Goal: Complete application form: Complete application form

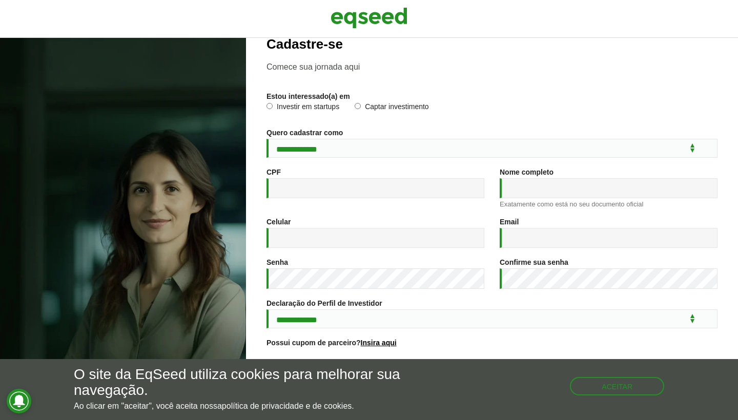
scroll to position [23, 0]
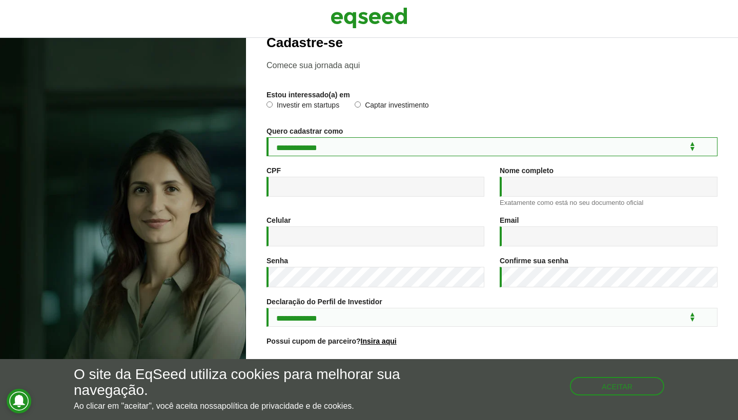
select select "***"
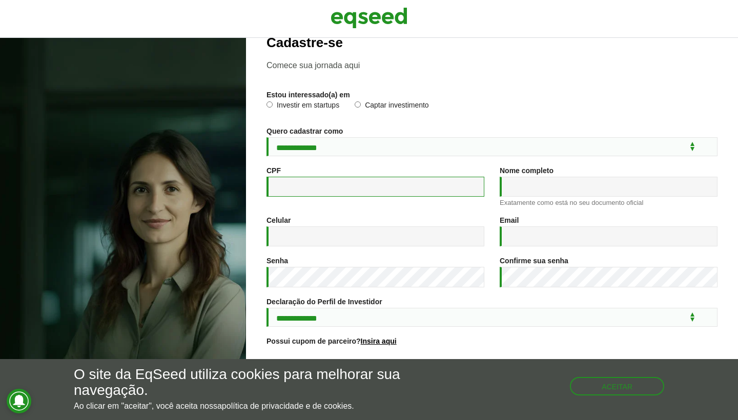
click at [353, 187] on input "CPF *" at bounding box center [376, 187] width 218 height 20
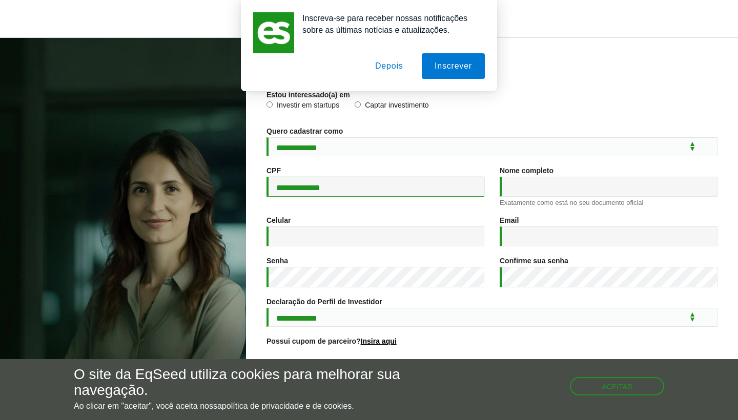
type input "**********"
click at [392, 63] on button "Depois" at bounding box center [389, 66] width 54 height 26
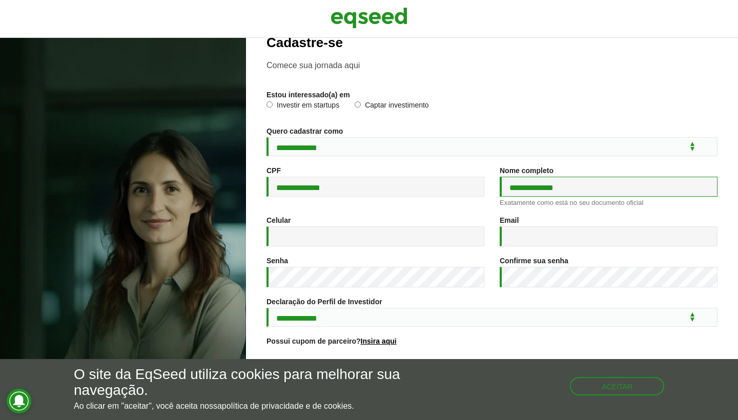
type input "**********"
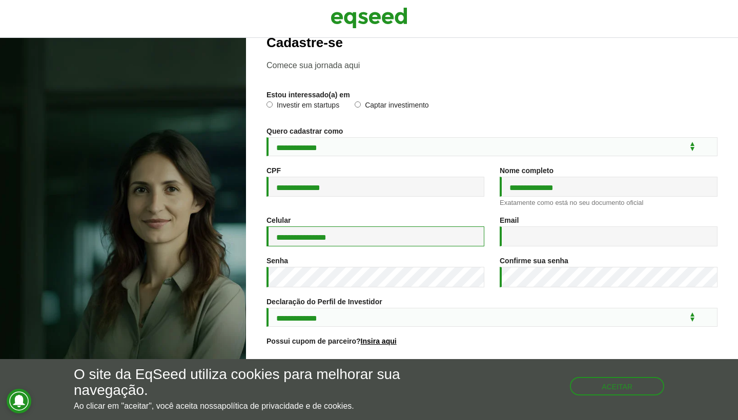
type input "**********"
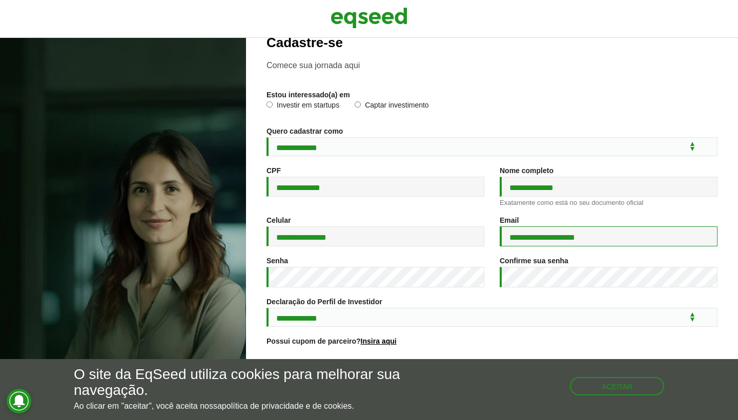
type input "**********"
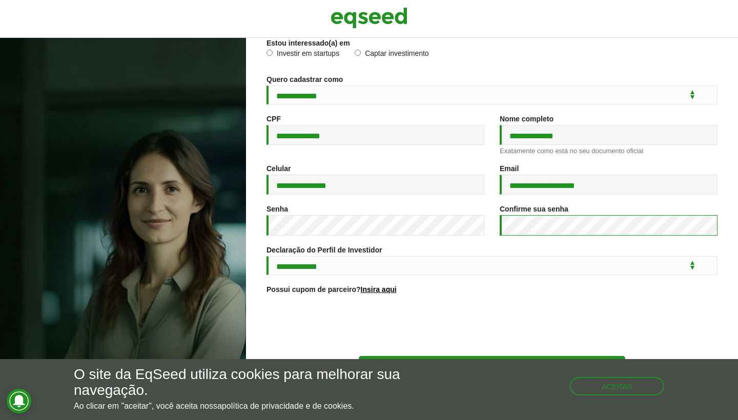
scroll to position [84, 0]
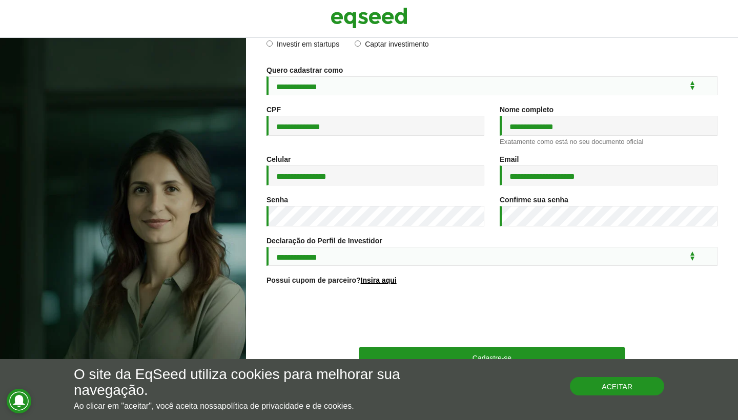
click at [641, 386] on button "Aceitar" at bounding box center [617, 386] width 94 height 18
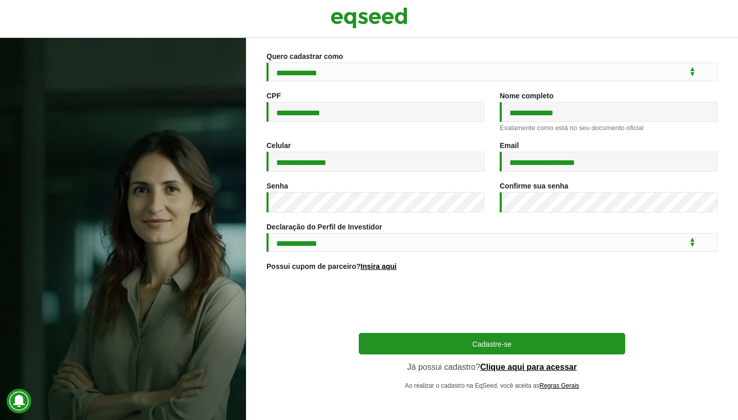
scroll to position [101, 0]
select select "***"
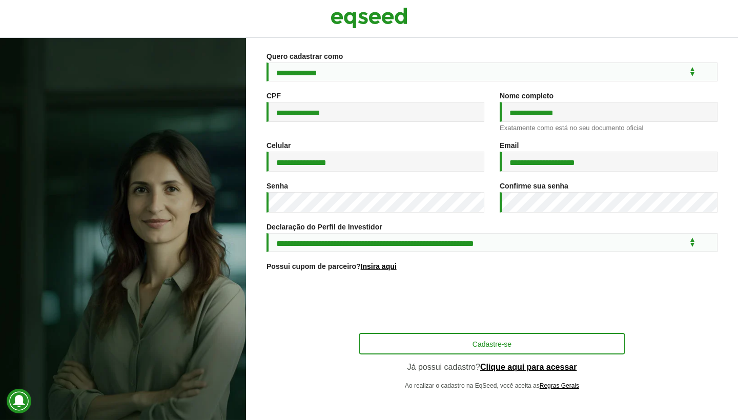
click at [505, 344] on button "Cadastre-se" at bounding box center [492, 344] width 267 height 22
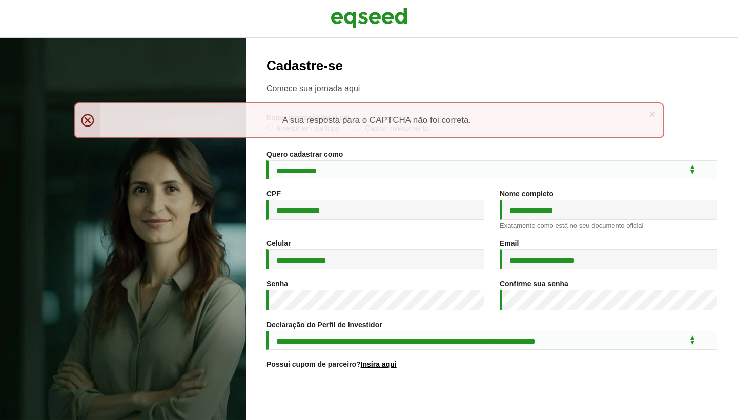
click at [655, 112] on link "×" at bounding box center [652, 114] width 6 height 11
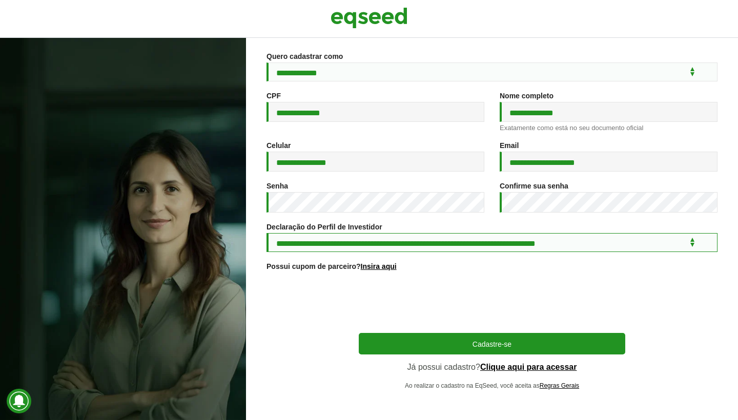
select select "***"
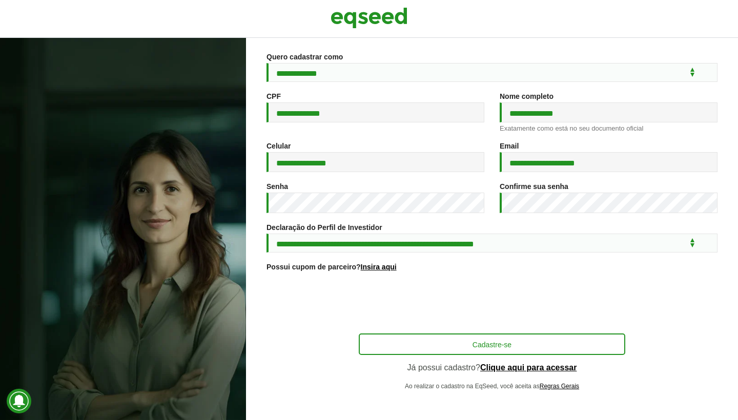
click at [523, 349] on button "Cadastre-se" at bounding box center [492, 345] width 267 height 22
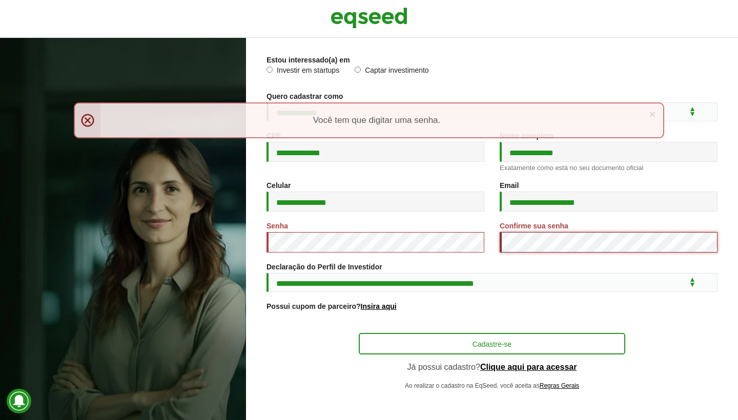
scroll to position [62, 0]
click at [501, 342] on button "Cadastre-se" at bounding box center [492, 344] width 267 height 22
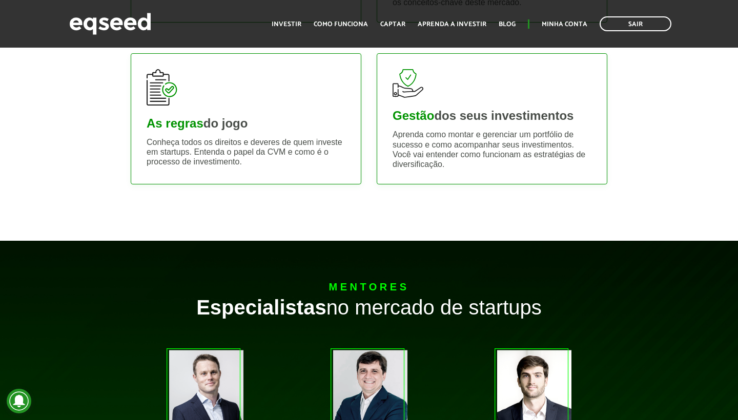
scroll to position [495, 0]
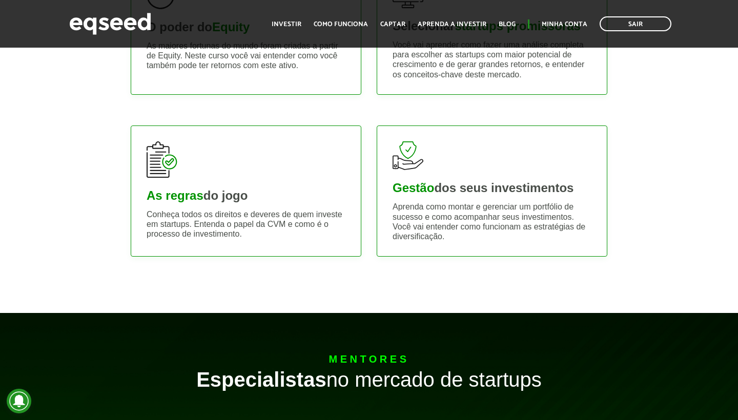
drag, startPoint x: 288, startPoint y: 24, endPoint x: 288, endPoint y: 34, distance: 10.3
click at [288, 24] on link "Investir" at bounding box center [287, 24] width 30 height 7
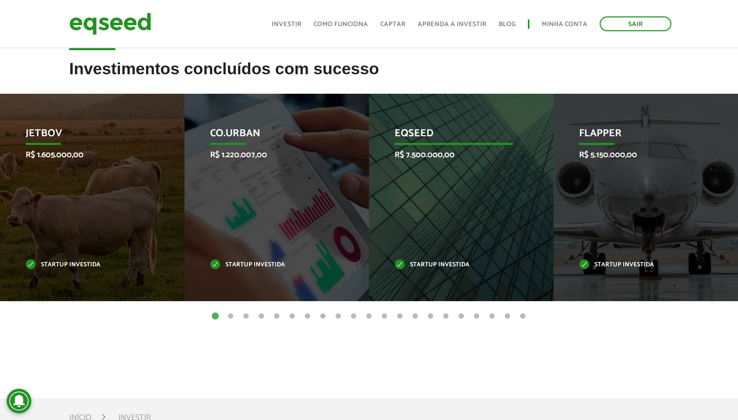
scroll to position [319, 0]
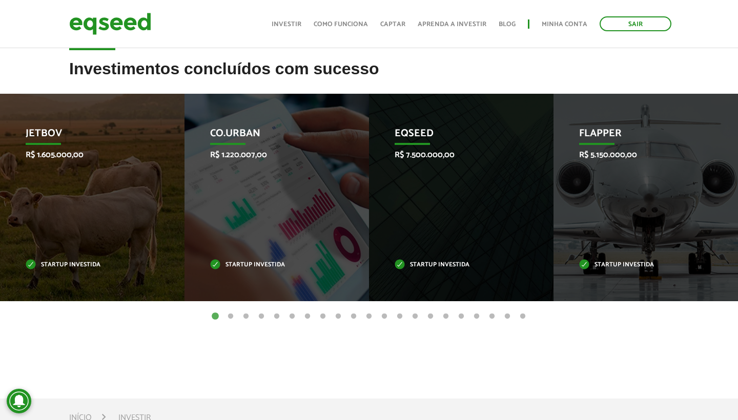
click at [231, 317] on button "2" at bounding box center [231, 317] width 10 height 10
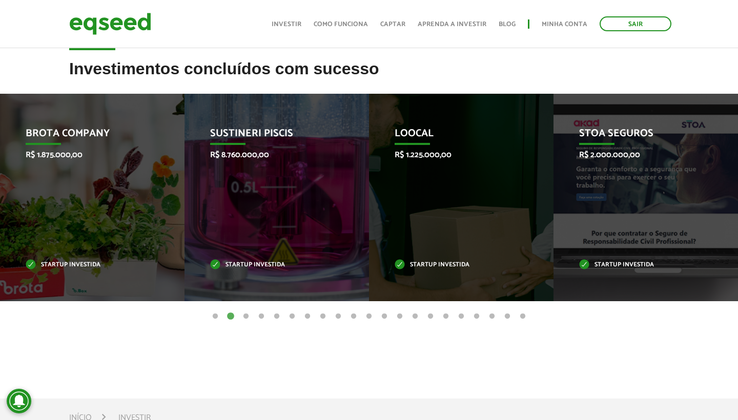
click at [248, 315] on button "3" at bounding box center [246, 317] width 10 height 10
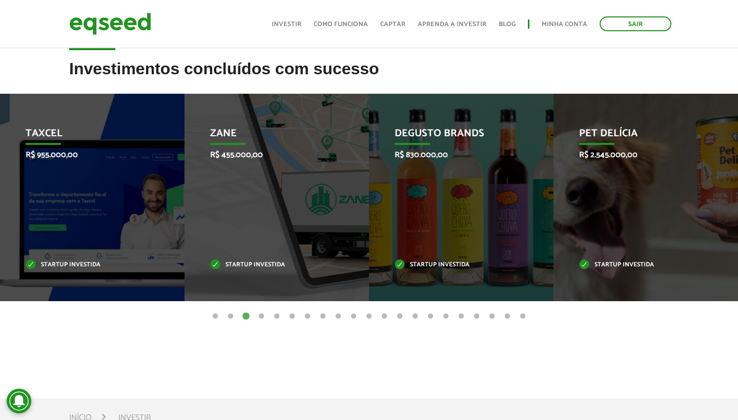
click at [264, 315] on button "4" at bounding box center [261, 317] width 10 height 10
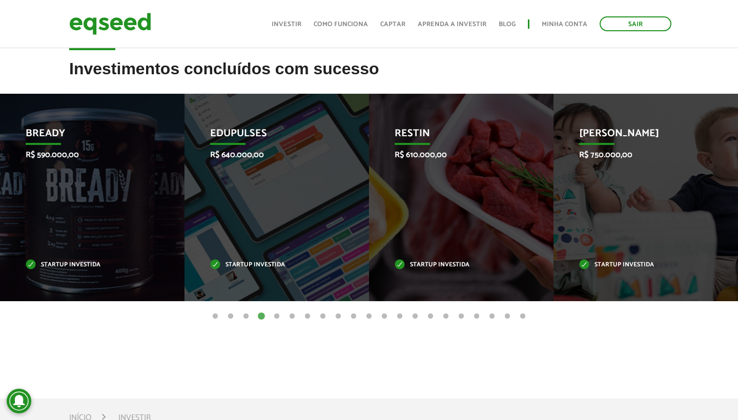
click at [275, 316] on button "5" at bounding box center [277, 317] width 10 height 10
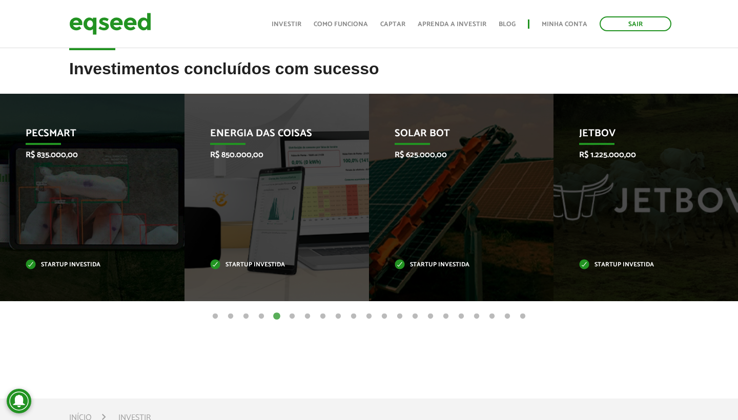
click at [291, 315] on button "6" at bounding box center [292, 317] width 10 height 10
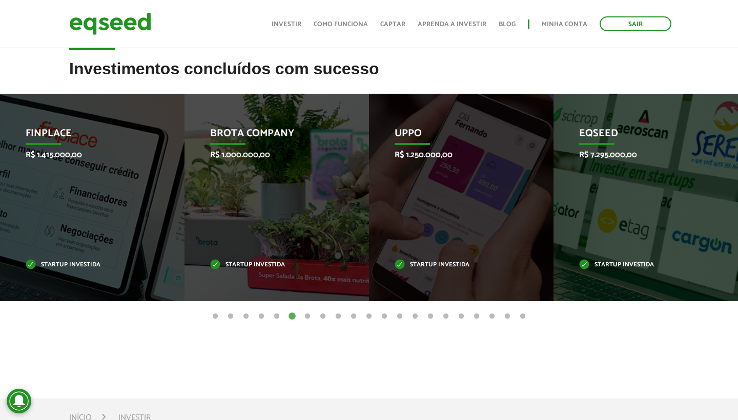
click at [311, 315] on button "7" at bounding box center [307, 317] width 10 height 10
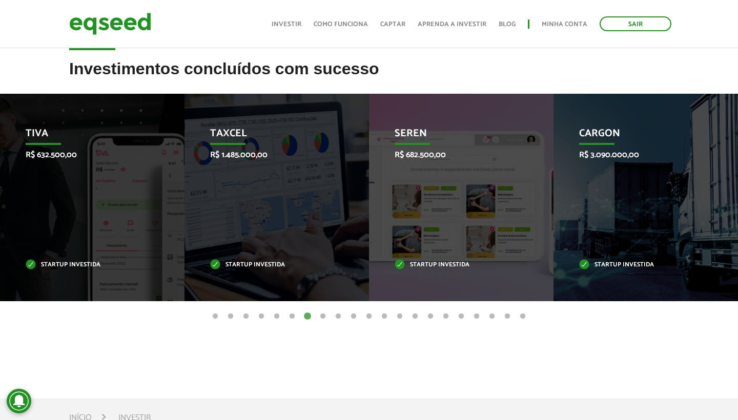
click at [324, 317] on button "8" at bounding box center [323, 317] width 10 height 10
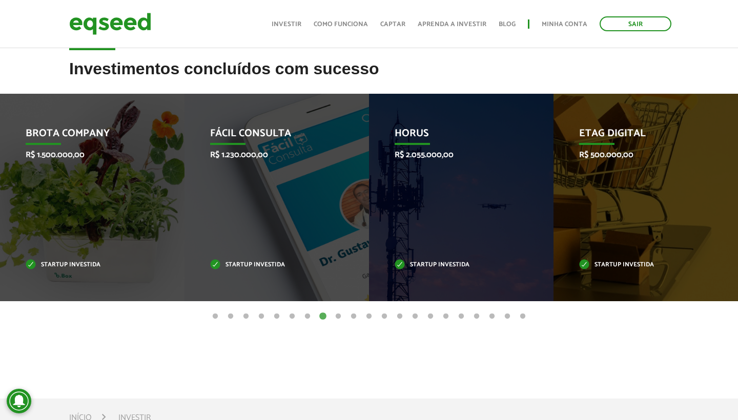
click at [337, 316] on button "9" at bounding box center [338, 317] width 10 height 10
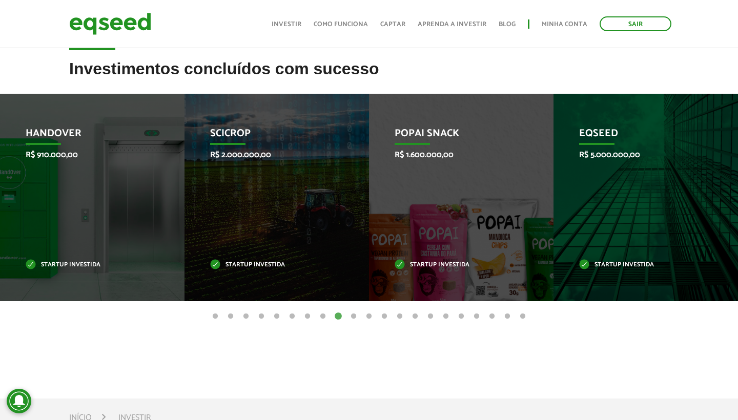
click at [356, 315] on button "10" at bounding box center [354, 317] width 10 height 10
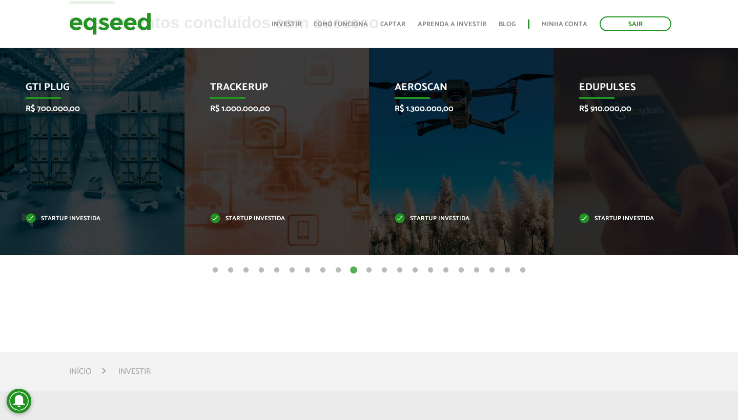
scroll to position [320, 0]
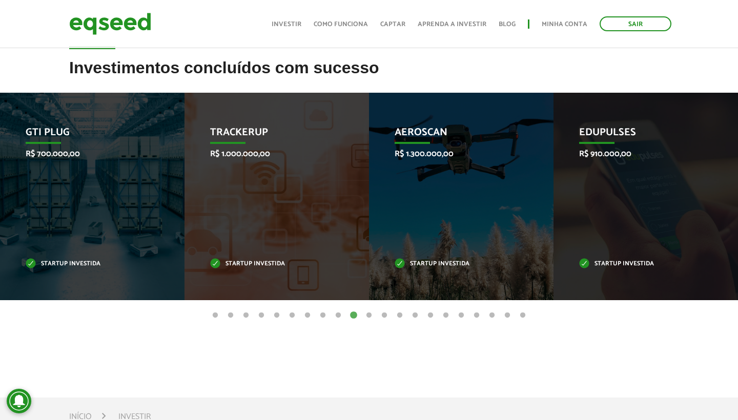
click at [370, 314] on button "11" at bounding box center [369, 316] width 10 height 10
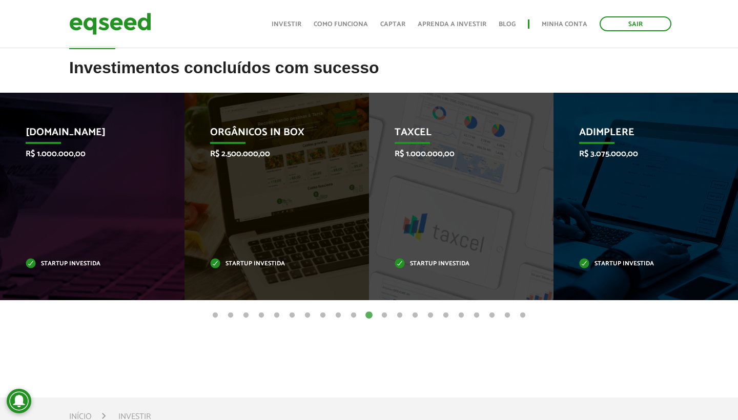
click at [351, 314] on button "10" at bounding box center [354, 316] width 10 height 10
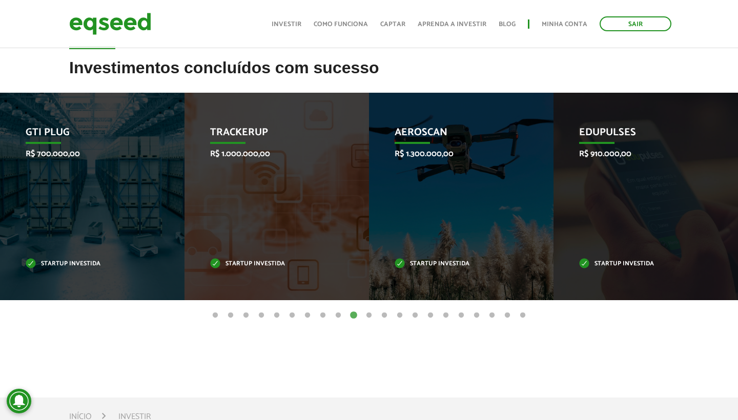
click at [369, 314] on button "11" at bounding box center [369, 316] width 10 height 10
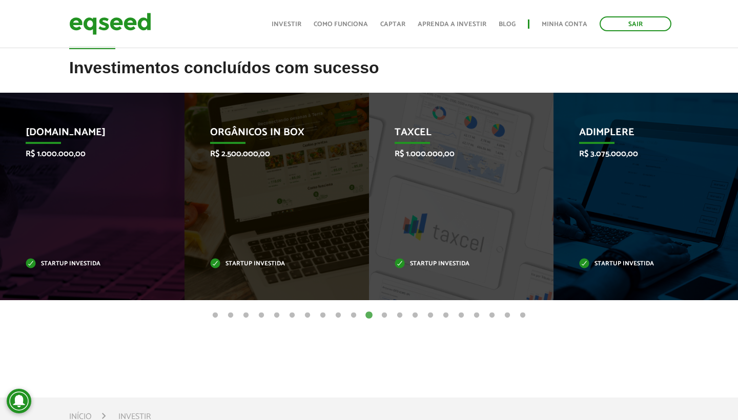
click at [383, 314] on button "12" at bounding box center [384, 316] width 10 height 10
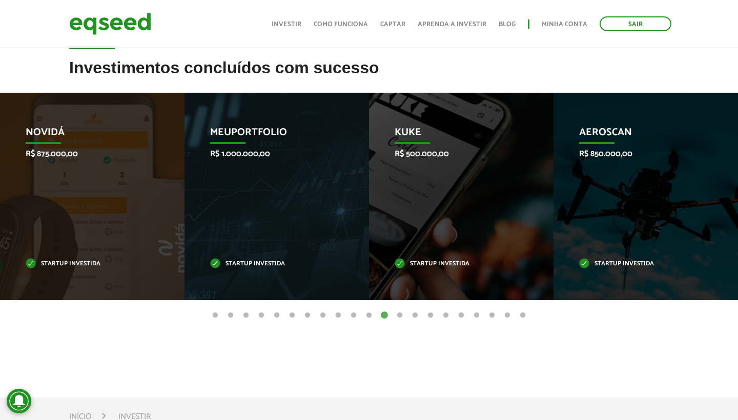
click at [403, 314] on button "13" at bounding box center [400, 316] width 10 height 10
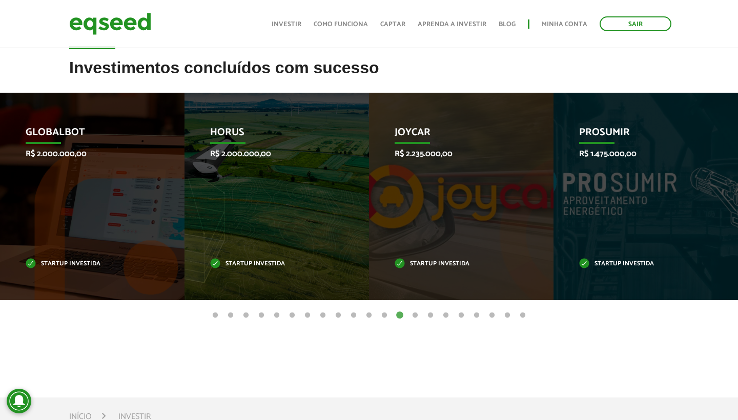
click at [414, 314] on button "14" at bounding box center [415, 316] width 10 height 10
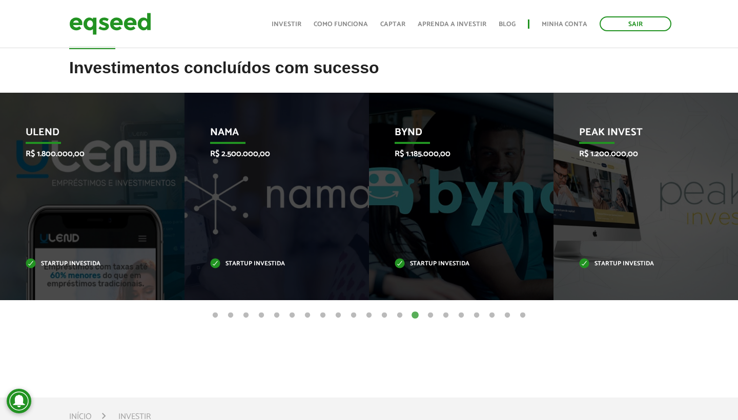
click at [431, 315] on button "15" at bounding box center [430, 316] width 10 height 10
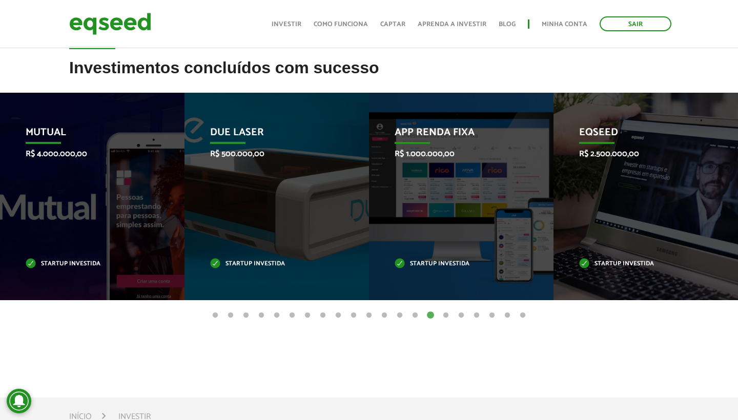
click at [445, 315] on button "16" at bounding box center [446, 316] width 10 height 10
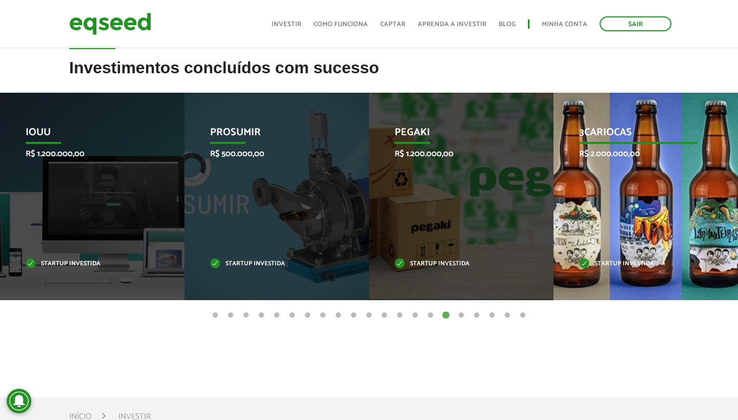
click at [645, 197] on div "3Cariocas R$ 2.000.000,00 Startup investida" at bounding box center [638, 197] width 169 height 208
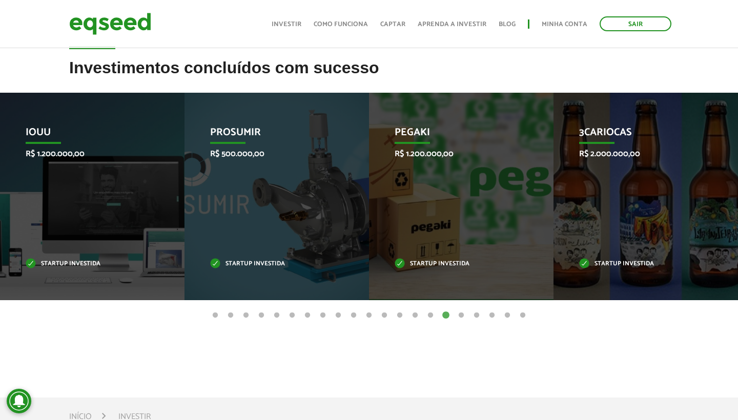
click at [459, 314] on button "17" at bounding box center [461, 316] width 10 height 10
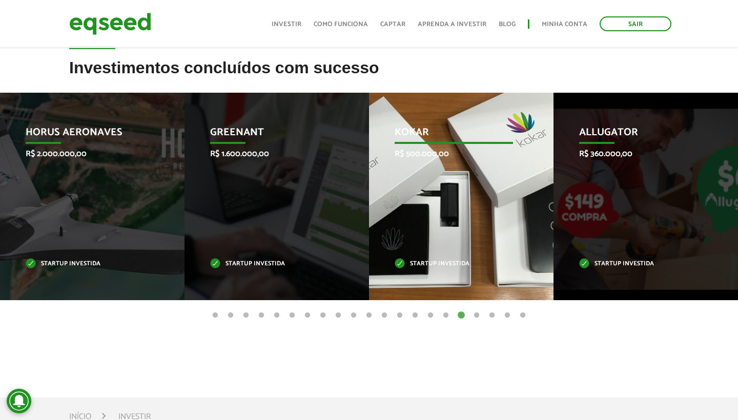
click at [449, 225] on div "Kokar R$ 500.000,00 Startup investida" at bounding box center [453, 197] width 169 height 208
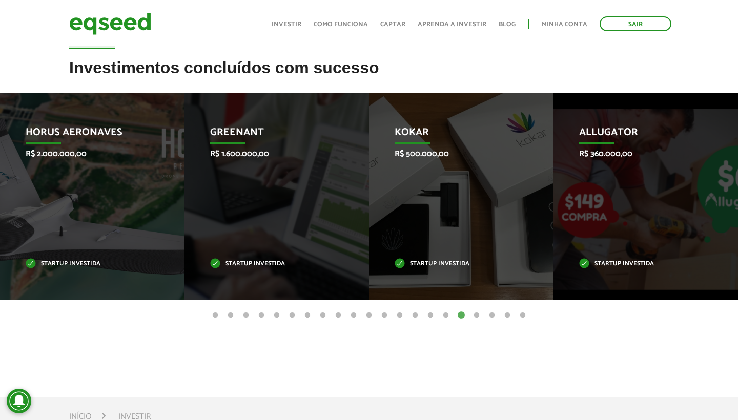
click at [476, 313] on button "18" at bounding box center [477, 316] width 10 height 10
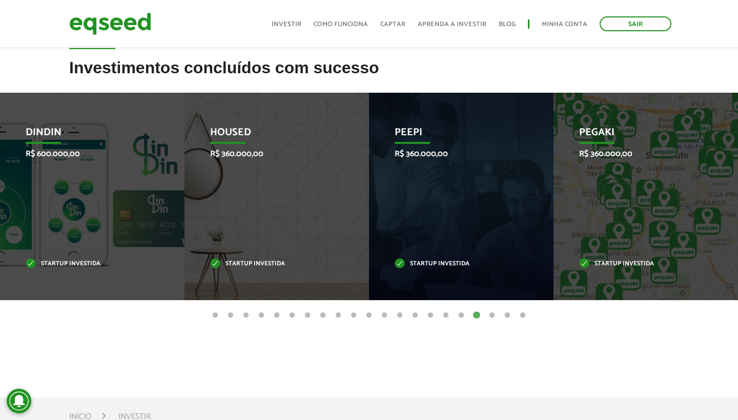
click at [495, 315] on button "19" at bounding box center [492, 316] width 10 height 10
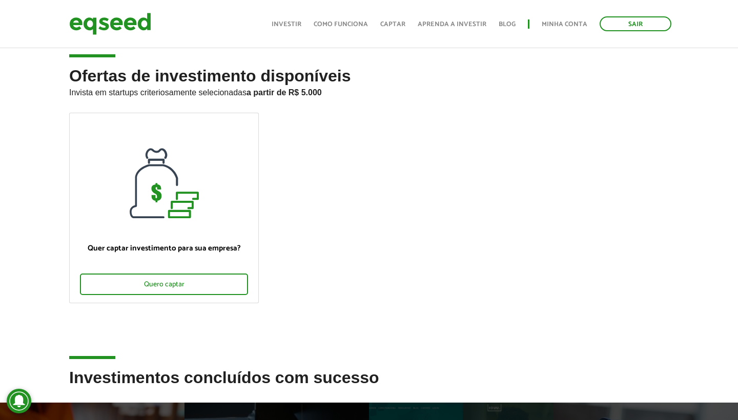
scroll to position [14, 0]
